Goal: Transaction & Acquisition: Book appointment/travel/reservation

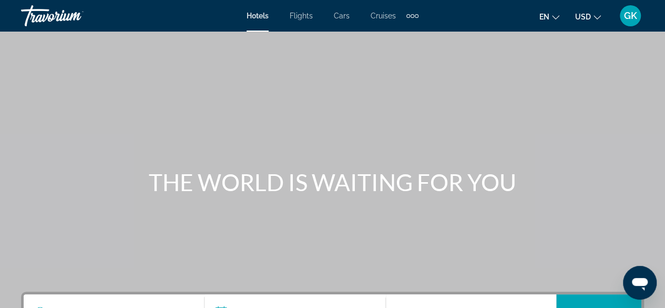
click at [99, 302] on div "Search widget" at bounding box center [113, 313] width 159 height 38
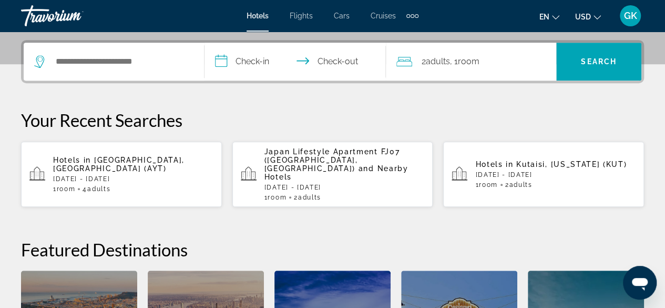
scroll to position [257, 0]
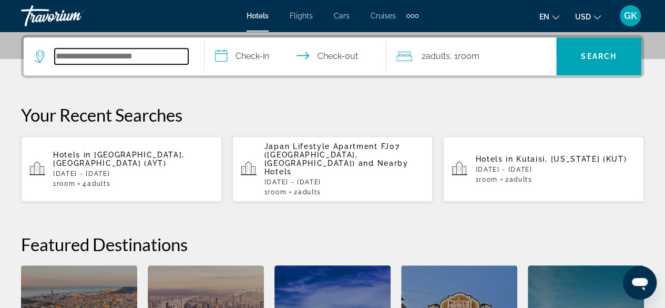
click at [64, 52] on input "Search widget" at bounding box center [122, 56] width 134 height 16
paste input "**********"
type input "**********"
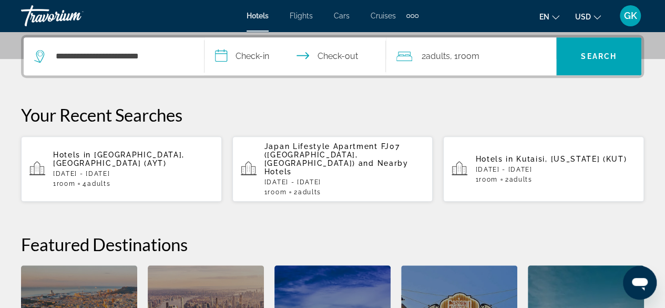
click at [251, 55] on input "**********" at bounding box center [297, 57] width 185 height 41
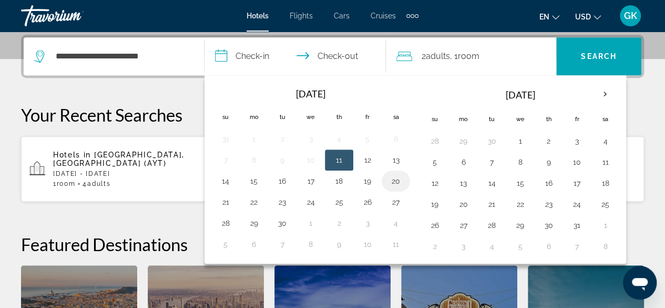
click at [394, 182] on button "20" at bounding box center [396, 181] width 17 height 15
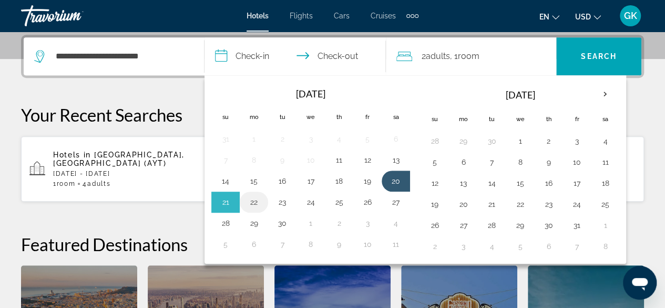
click at [250, 199] on button "22" at bounding box center [254, 202] width 17 height 15
type input "**********"
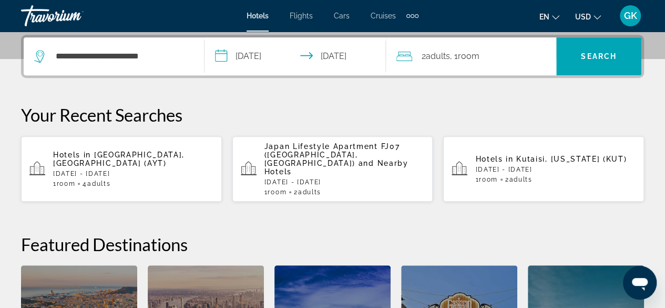
click at [485, 60] on div "2 Adult Adults , 1 Room rooms" at bounding box center [476, 56] width 160 height 15
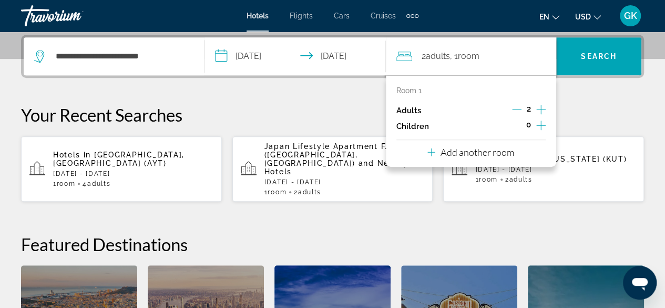
click at [541, 109] on icon "Increment adults" at bounding box center [540, 109] width 9 height 9
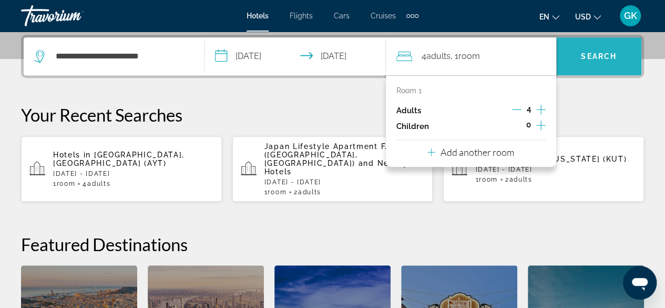
click at [594, 57] on span "Search" at bounding box center [599, 56] width 36 height 8
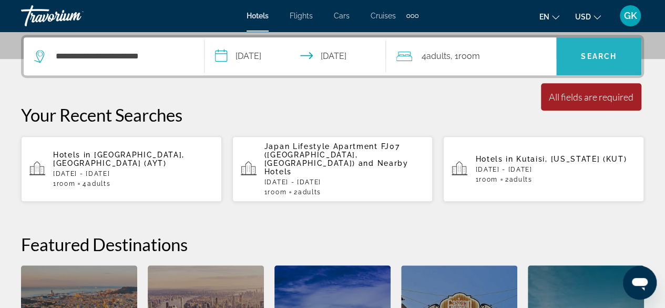
click at [594, 57] on span "Search" at bounding box center [599, 56] width 36 height 8
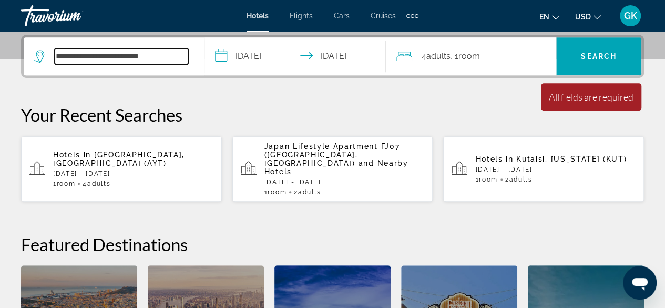
click at [158, 56] on input "**********" at bounding box center [122, 56] width 134 height 16
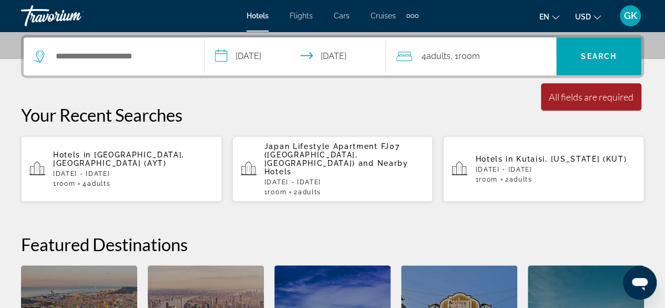
click at [134, 154] on div "Hotels in [GEOGRAPHIC_DATA], [GEOGRAPHIC_DATA] (AYT) [DATE] - [DATE] 1 Room roo…" at bounding box center [133, 168] width 160 height 37
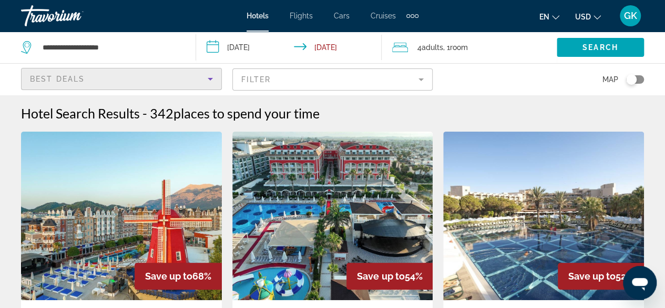
click at [208, 78] on icon "Sort by" at bounding box center [210, 79] width 5 height 3
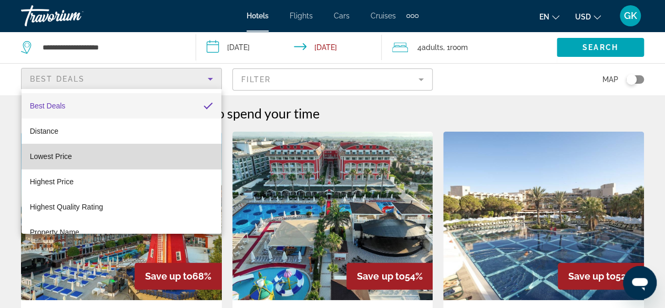
click at [174, 151] on mat-option "Lowest Price" at bounding box center [122, 156] width 200 height 25
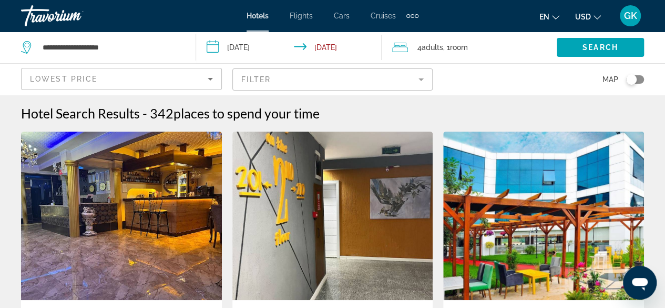
click at [415, 80] on mat-form-field "Filter" at bounding box center [332, 79] width 201 height 22
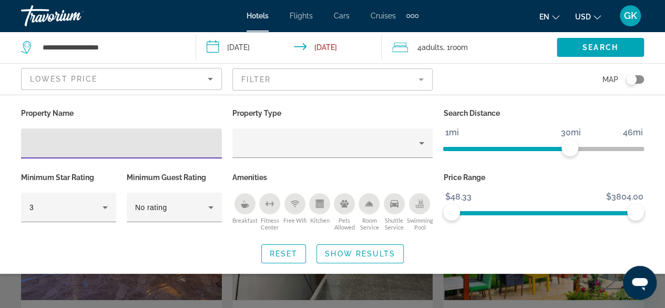
click at [37, 145] on input "Hotel Filters" at bounding box center [121, 143] width 184 height 13
type input "**********"
click at [357, 250] on span "Show Results" at bounding box center [360, 253] width 70 height 8
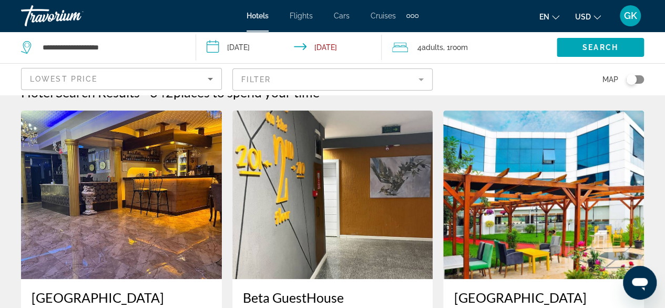
scroll to position [112, 0]
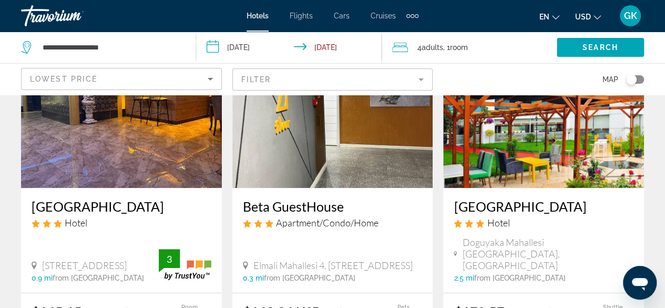
click at [423, 79] on mat-form-field "Filter" at bounding box center [332, 79] width 201 height 22
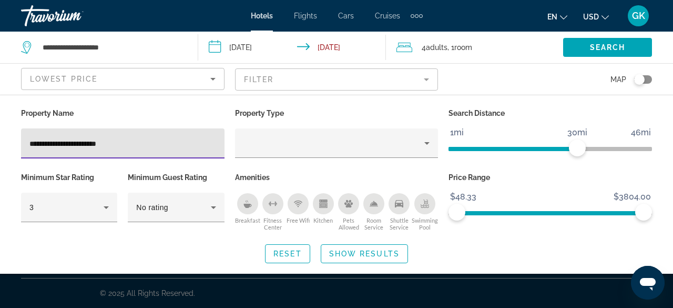
type input "**********"
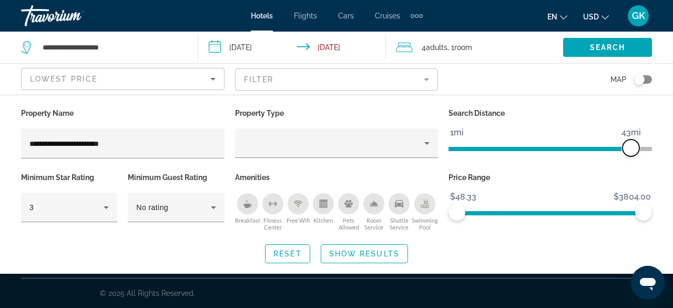
drag, startPoint x: 581, startPoint y: 148, endPoint x: 630, endPoint y: 153, distance: 49.2
click at [630, 153] on span "ngx-slider" at bounding box center [631, 147] width 17 height 17
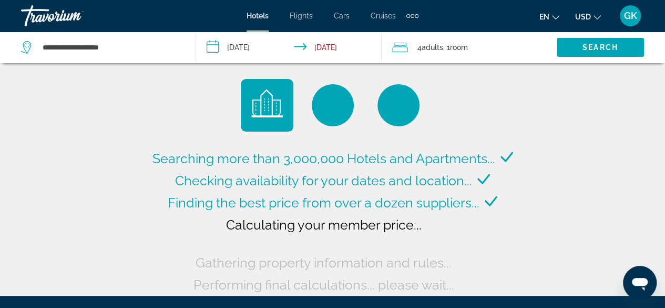
click at [237, 45] on input "**********" at bounding box center [291, 49] width 190 height 35
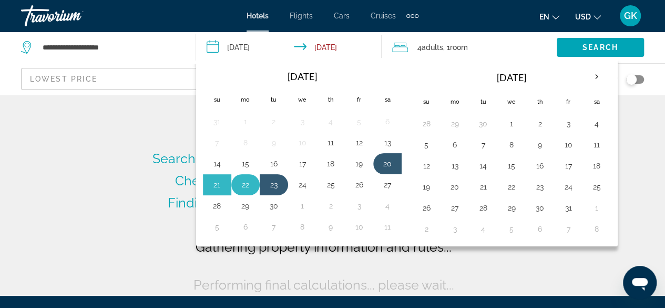
click at [248, 181] on button "22" at bounding box center [245, 184] width 17 height 15
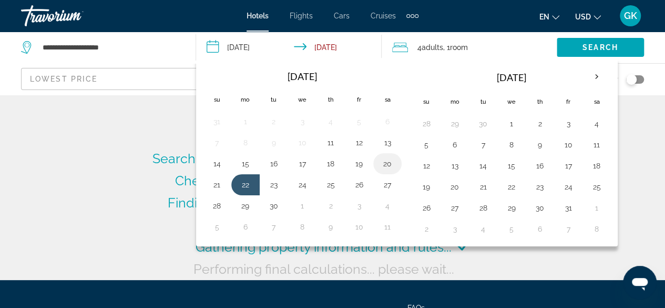
click at [384, 163] on button "20" at bounding box center [387, 163] width 17 height 15
type input "**********"
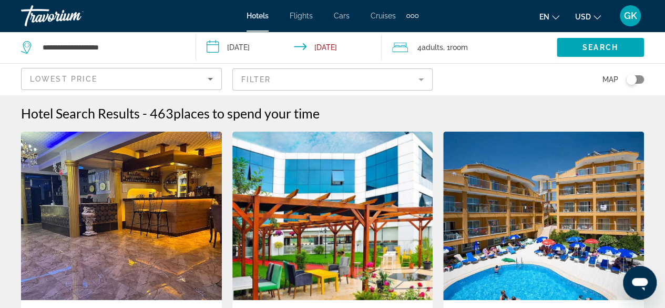
click at [402, 84] on mat-form-field "Filter" at bounding box center [332, 79] width 201 height 22
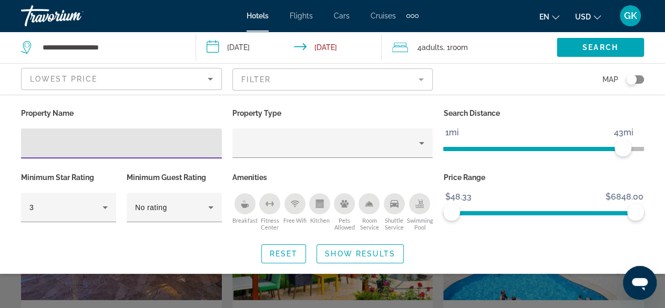
click at [43, 144] on input "Hotel Filters" at bounding box center [121, 143] width 184 height 13
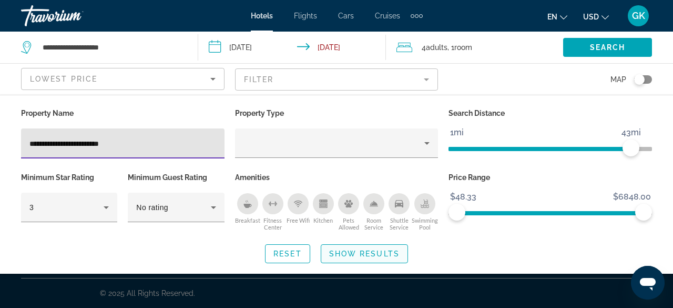
type input "**********"
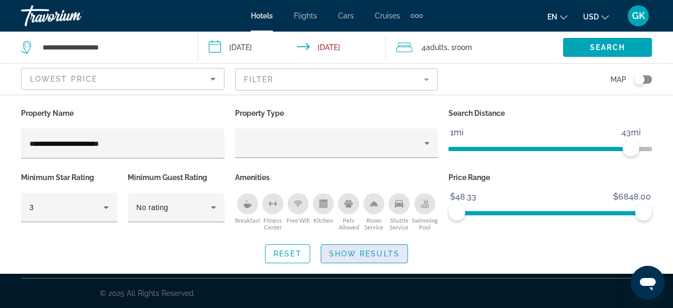
click at [366, 250] on span "Show Results" at bounding box center [364, 253] width 70 height 8
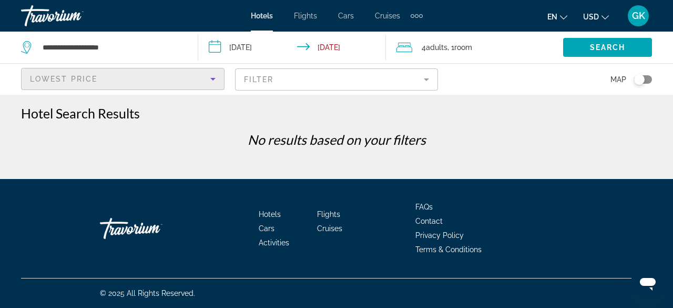
click at [215, 79] on icon "Sort by" at bounding box center [213, 79] width 13 height 13
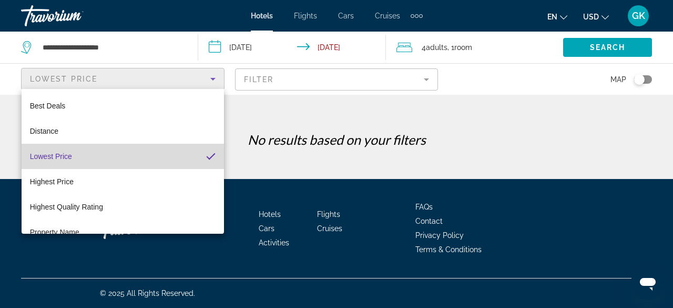
click at [177, 167] on mat-option "Lowest Price" at bounding box center [123, 156] width 202 height 25
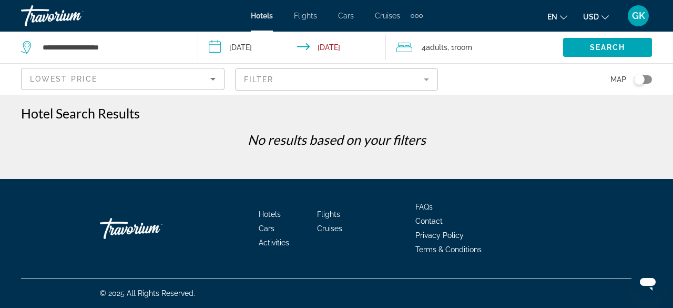
click at [411, 78] on mat-form-field "Filter" at bounding box center [336, 79] width 203 height 22
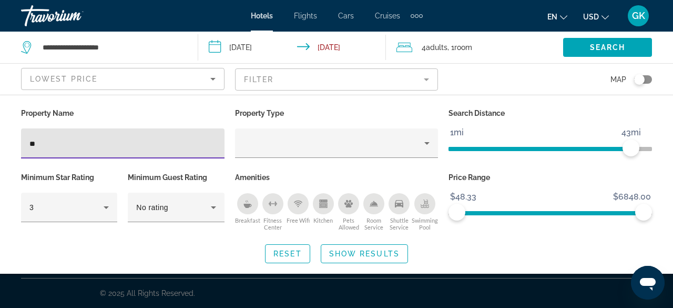
type input "*"
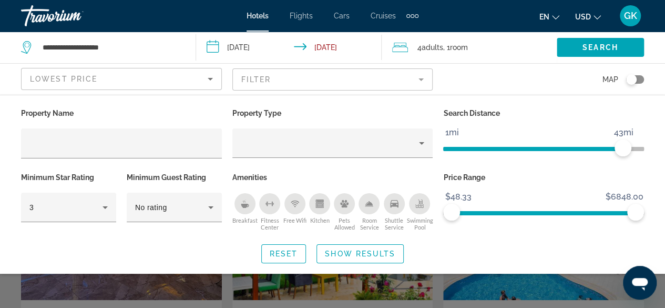
click at [239, 204] on div "Breakfast" at bounding box center [245, 203] width 21 height 21
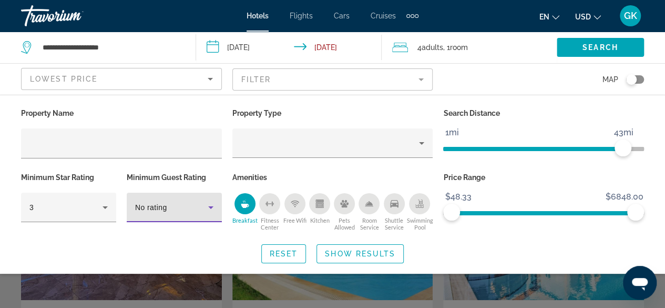
click at [212, 209] on icon "Hotel Filters" at bounding box center [211, 207] width 13 height 13
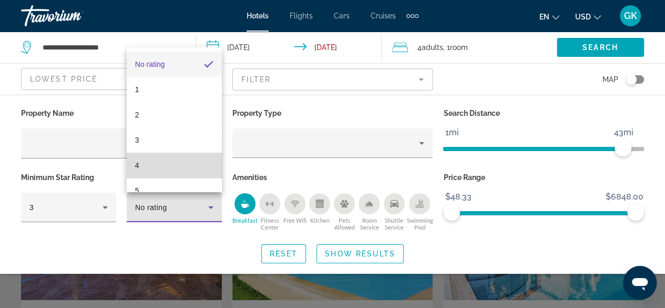
click at [203, 160] on mat-option "4" at bounding box center [174, 164] width 95 height 25
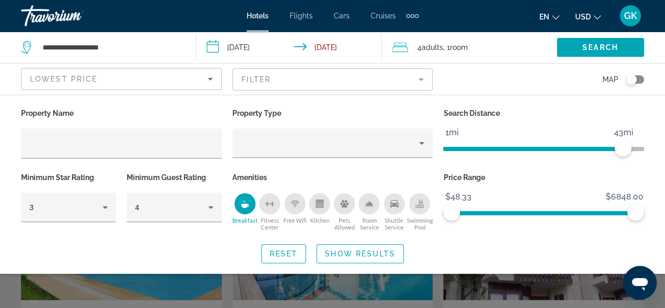
click at [398, 205] on icon "Shuttle Service" at bounding box center [394, 203] width 8 height 7
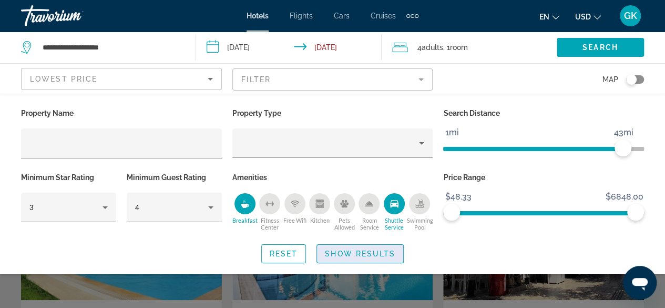
click at [355, 251] on span "Show Results" at bounding box center [360, 253] width 70 height 8
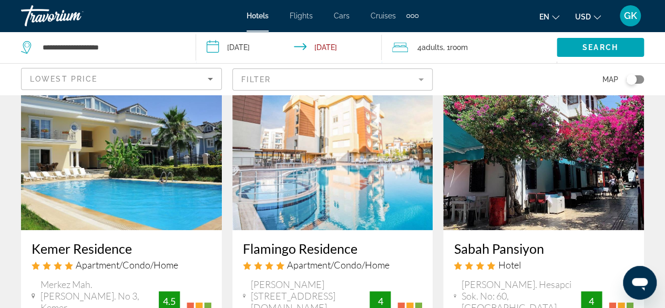
scroll to position [91, 0]
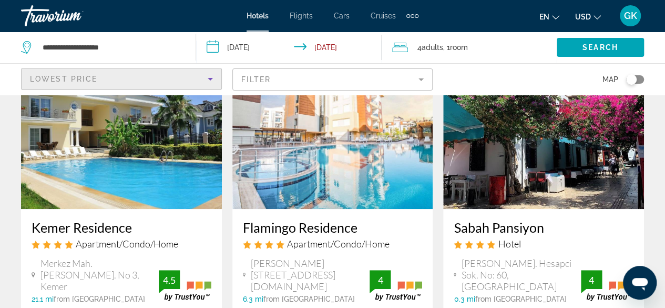
click at [213, 79] on icon "Sort by" at bounding box center [210, 79] width 13 height 13
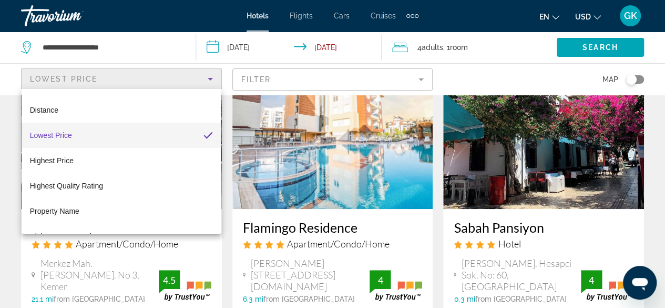
scroll to position [40, 0]
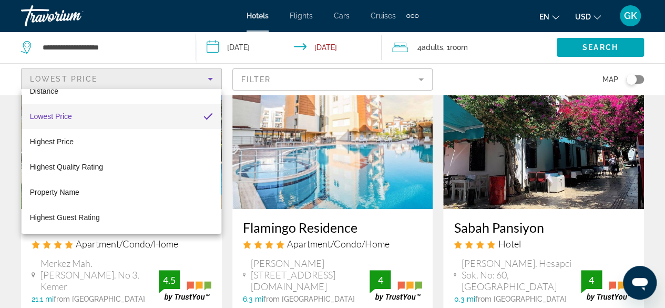
click at [376, 84] on div at bounding box center [332, 154] width 665 height 308
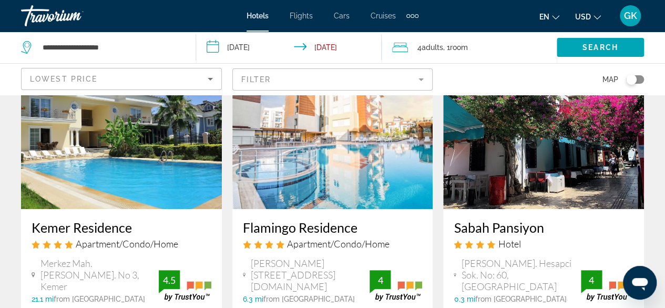
click at [376, 84] on mat-form-field "Filter" at bounding box center [332, 79] width 201 height 22
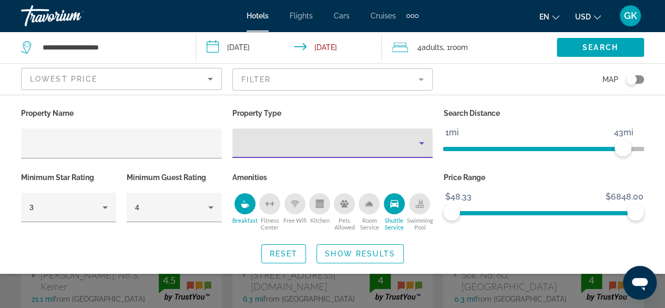
click at [423, 141] on icon "Property type" at bounding box center [421, 143] width 13 height 13
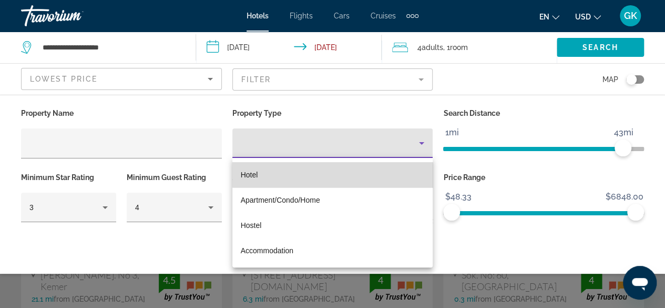
click at [386, 174] on mat-option "Hotel" at bounding box center [332, 174] width 201 height 25
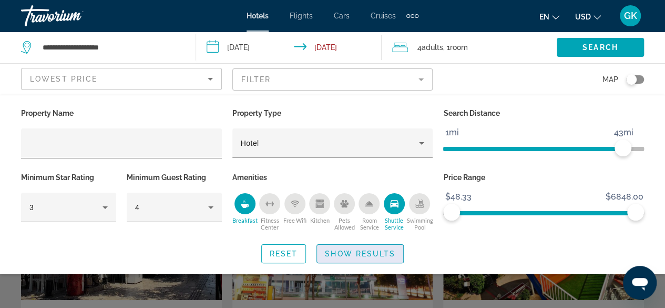
click at [364, 255] on span "Show Results" at bounding box center [360, 253] width 70 height 8
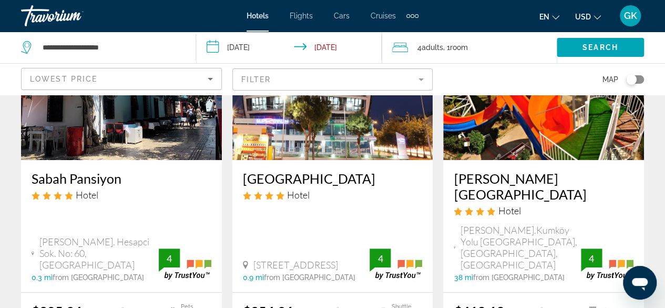
scroll to position [182, 0]
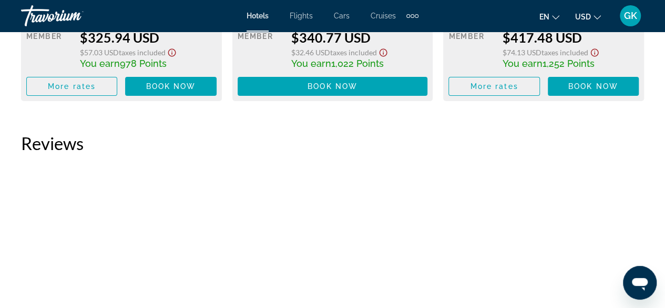
scroll to position [1954, 0]
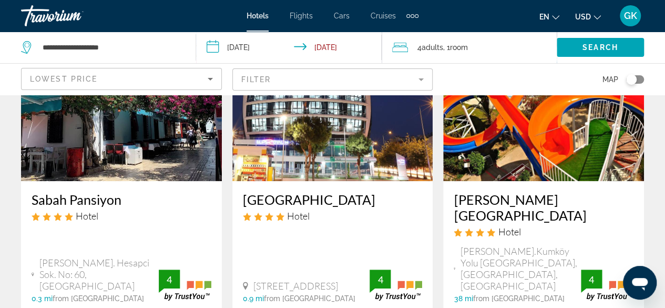
scroll to position [140, 0]
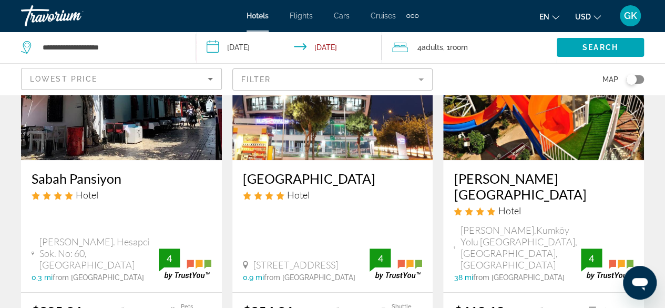
click at [351, 142] on img "Main content" at bounding box center [332, 76] width 201 height 168
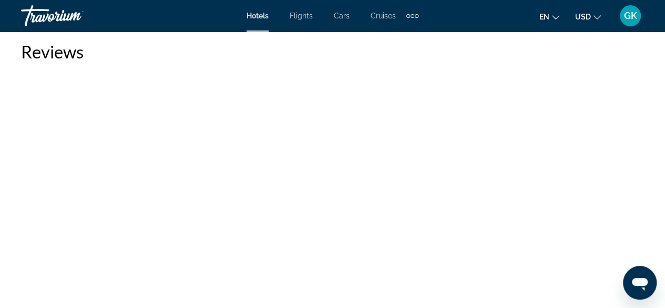
scroll to position [2032, 0]
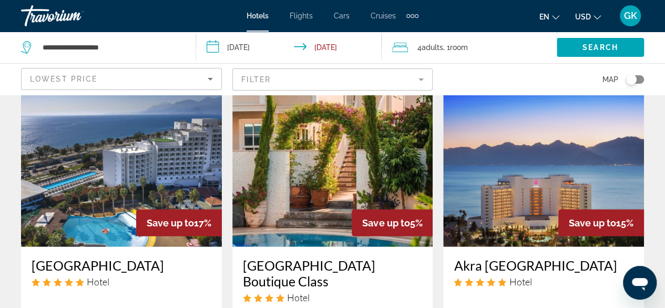
scroll to position [1388, 0]
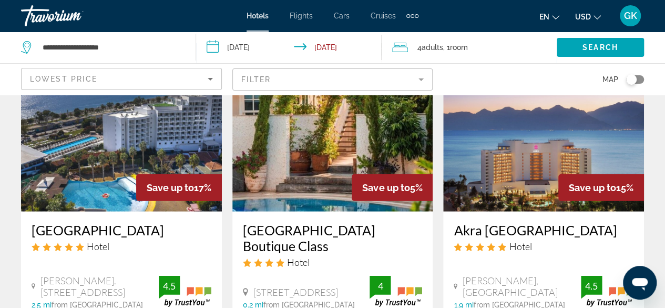
click at [418, 79] on mat-form-field "Filter" at bounding box center [332, 79] width 201 height 22
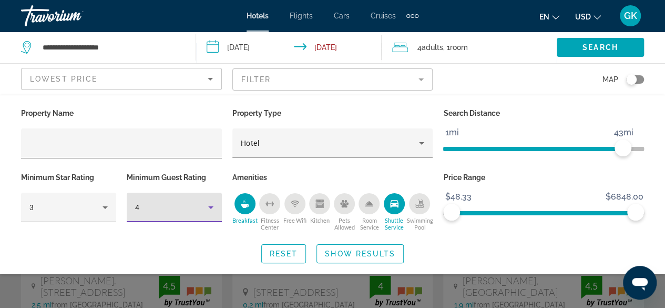
click at [210, 204] on icon "Hotel Filters" at bounding box center [211, 207] width 13 height 13
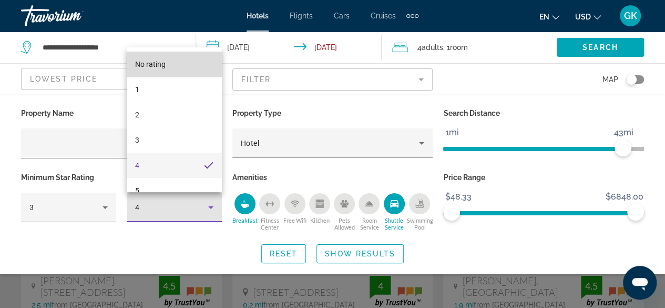
click at [205, 64] on mat-option "No rating" at bounding box center [174, 64] width 95 height 25
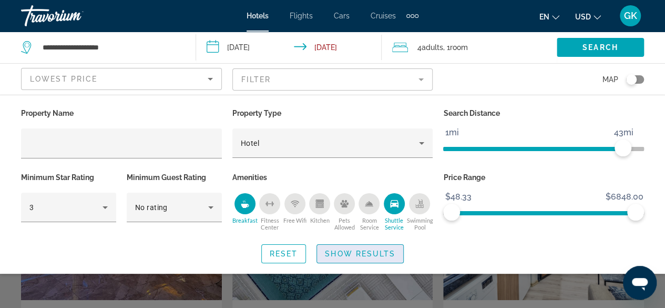
click at [350, 256] on span "Show Results" at bounding box center [360, 253] width 70 height 8
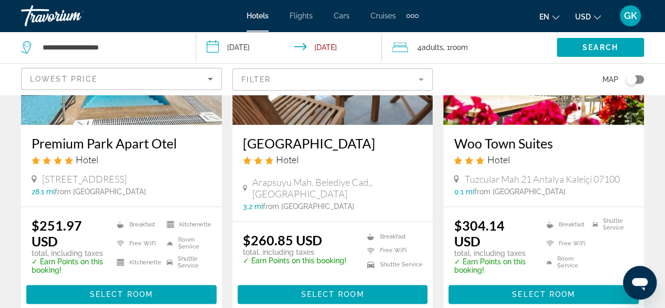
scroll to position [616, 0]
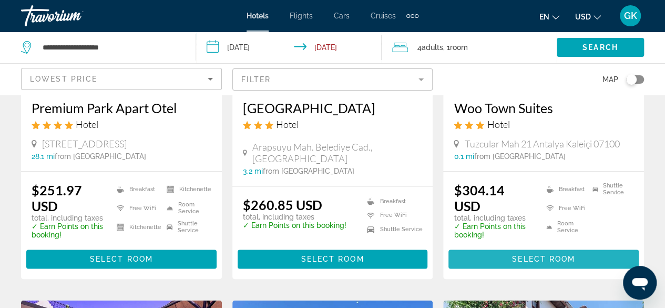
click at [546, 263] on span "Select Room" at bounding box center [543, 258] width 63 height 8
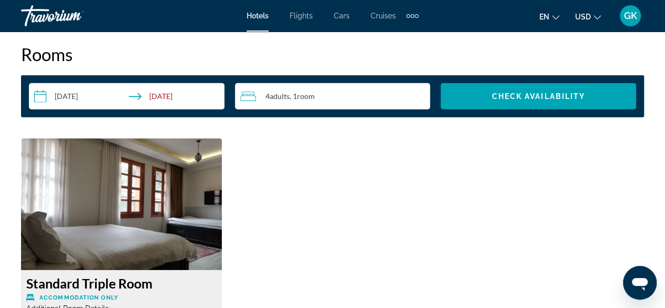
scroll to position [1553, 0]
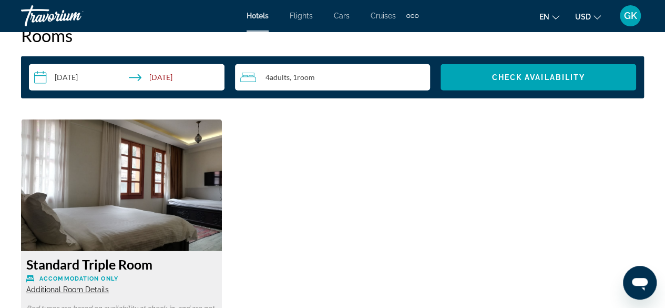
click at [174, 229] on img "Main content" at bounding box center [121, 184] width 201 height 131
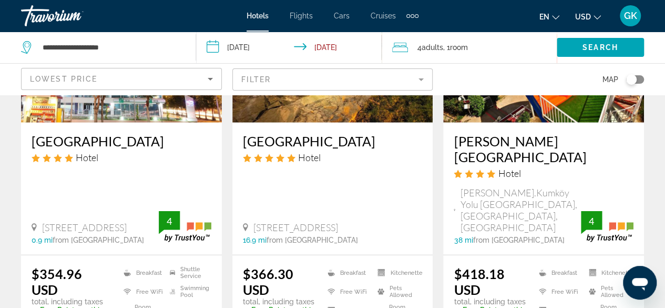
scroll to position [1373, 0]
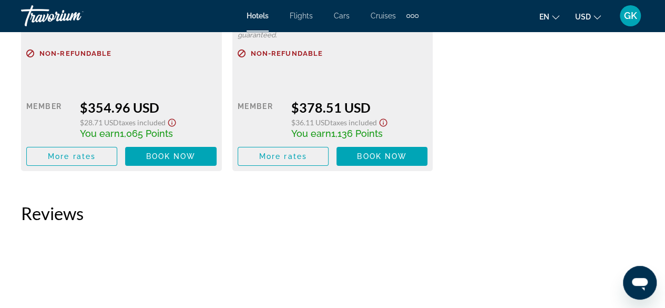
scroll to position [1779, 0]
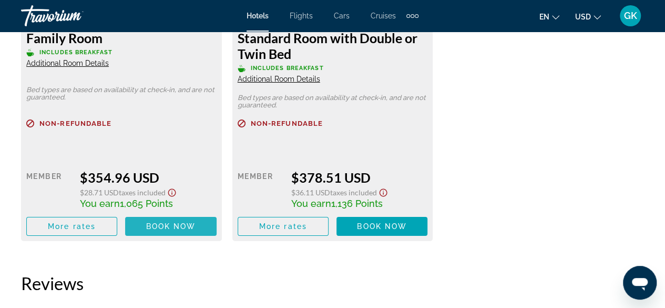
click at [164, 222] on span "Book now" at bounding box center [171, 226] width 50 height 8
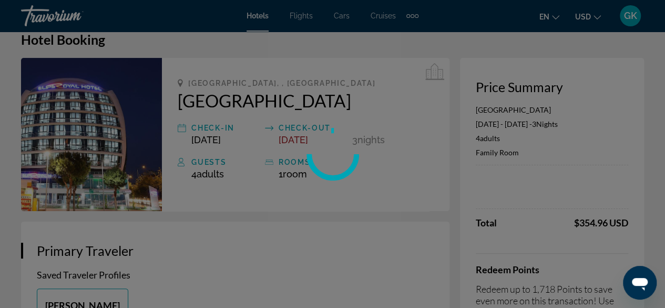
scroll to position [35, 0]
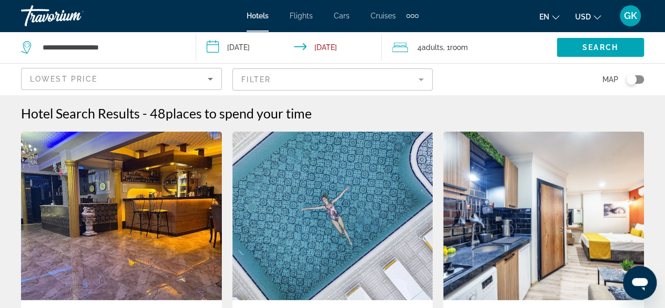
click at [334, 51] on input "**********" at bounding box center [291, 49] width 190 height 35
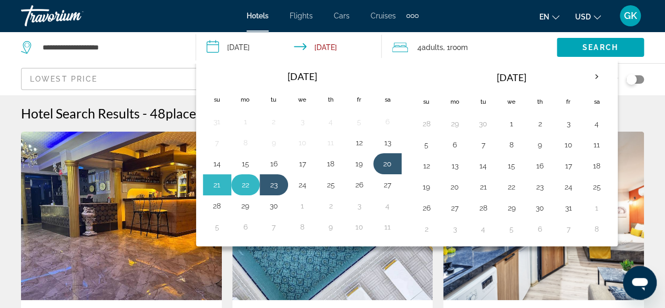
click at [248, 187] on button "22" at bounding box center [245, 184] width 17 height 15
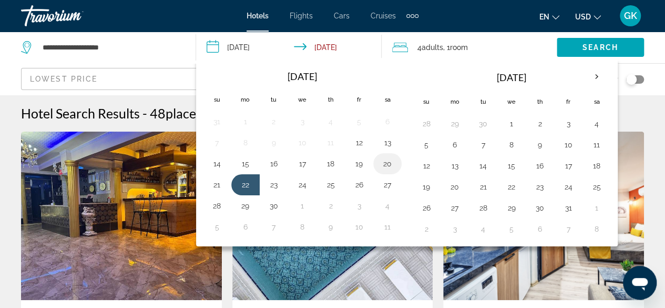
click at [389, 164] on button "20" at bounding box center [387, 163] width 17 height 15
type input "**********"
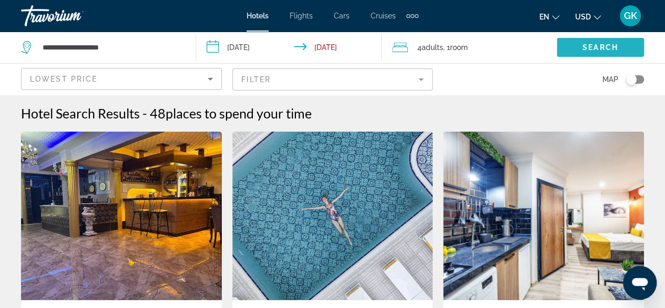
click at [577, 47] on span "Search widget" at bounding box center [600, 47] width 87 height 25
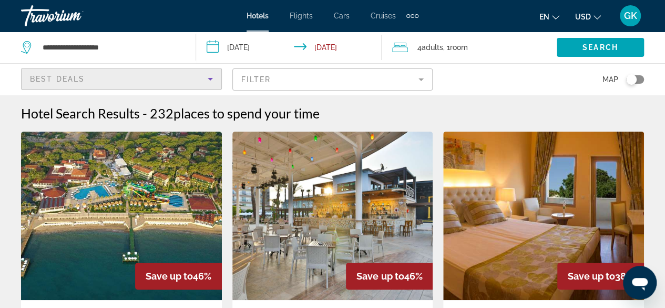
click at [206, 82] on icon "Sort by" at bounding box center [210, 79] width 13 height 13
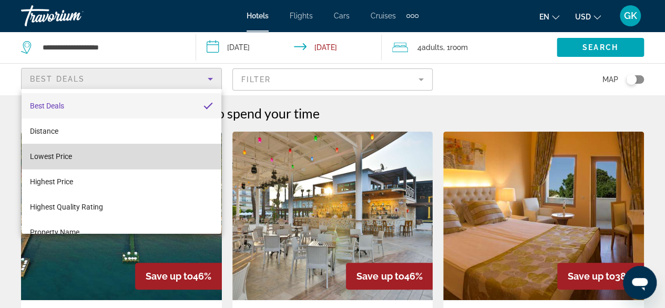
click at [193, 154] on mat-option "Lowest Price" at bounding box center [122, 156] width 200 height 25
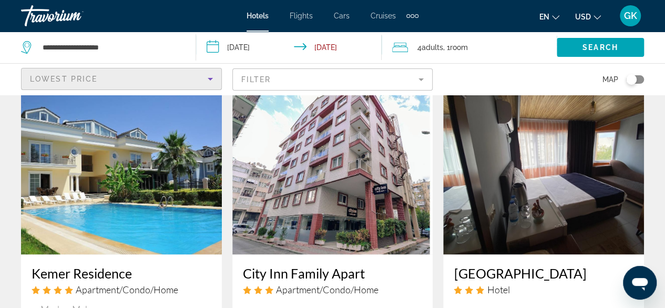
scroll to position [833, 0]
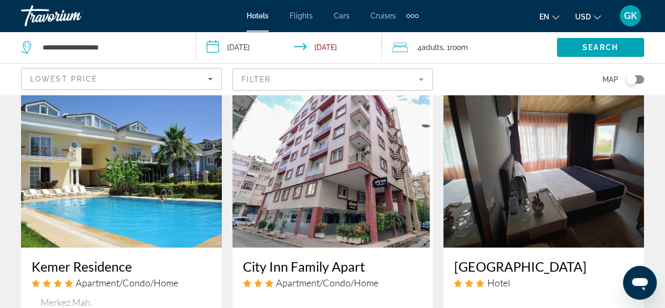
click at [422, 77] on mat-form-field "Filter" at bounding box center [332, 79] width 201 height 22
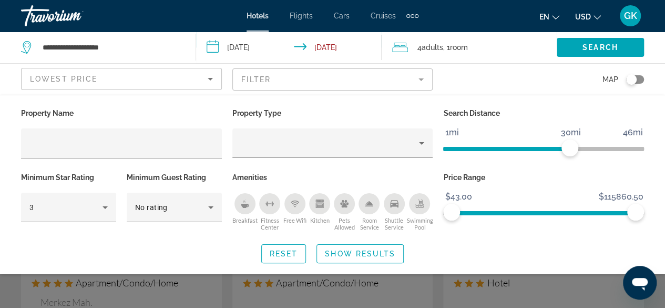
click at [253, 200] on div "Breakfast" at bounding box center [245, 203] width 21 height 21
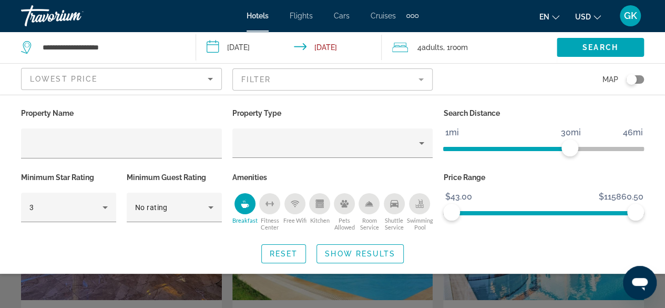
click at [391, 208] on div "Shuttle Service" at bounding box center [394, 203] width 21 height 21
click at [359, 250] on span "Show Results" at bounding box center [360, 253] width 70 height 8
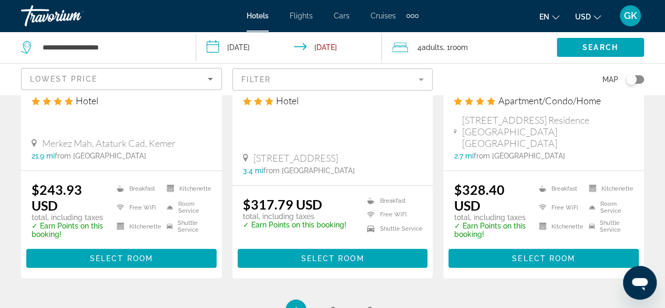
scroll to position [1464, 0]
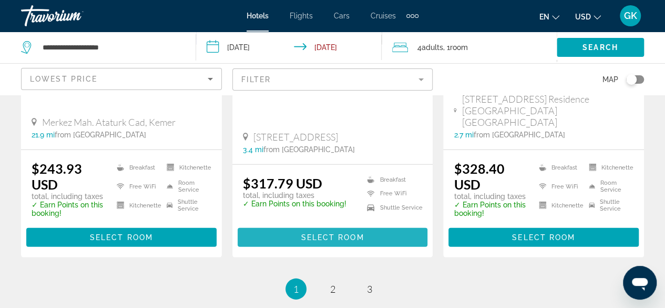
click at [338, 233] on span "Select Room" at bounding box center [332, 237] width 63 height 8
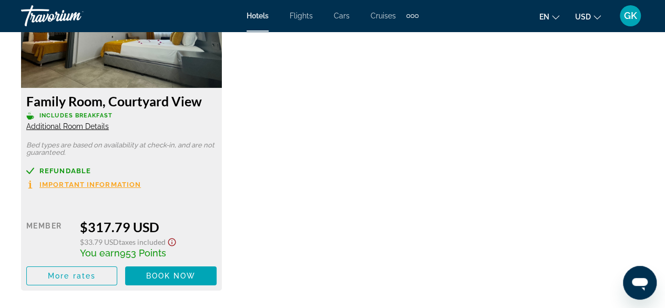
scroll to position [1786, 0]
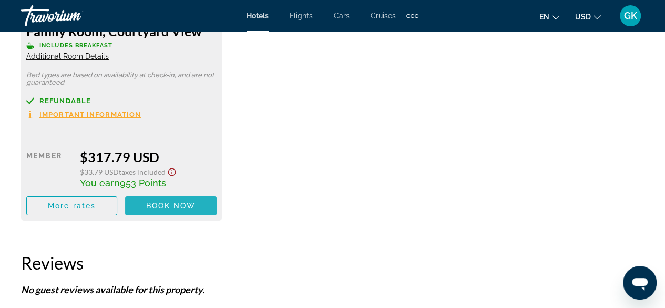
click at [169, 205] on span "Book now" at bounding box center [171, 205] width 50 height 8
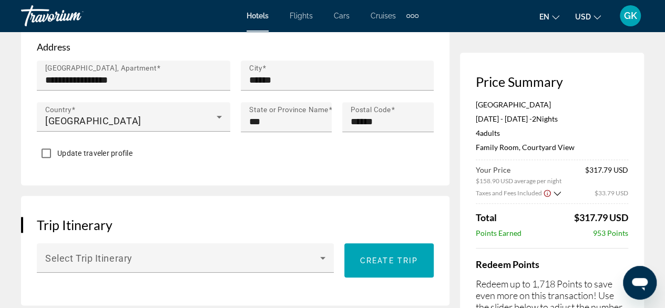
scroll to position [484, 0]
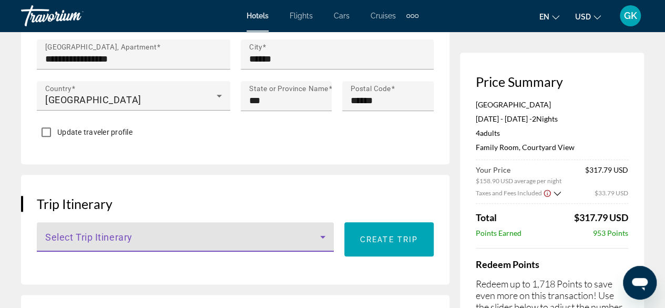
click at [322, 243] on icon "Main content" at bounding box center [323, 236] width 13 height 13
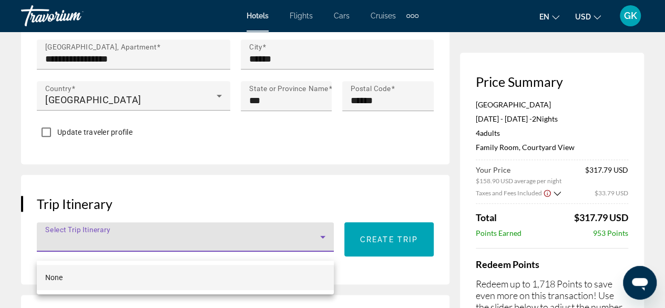
click at [322, 247] on div at bounding box center [332, 154] width 665 height 308
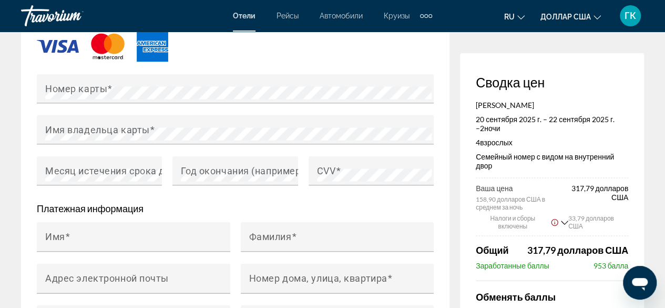
scroll to position [963, 0]
